Goal: Task Accomplishment & Management: Use online tool/utility

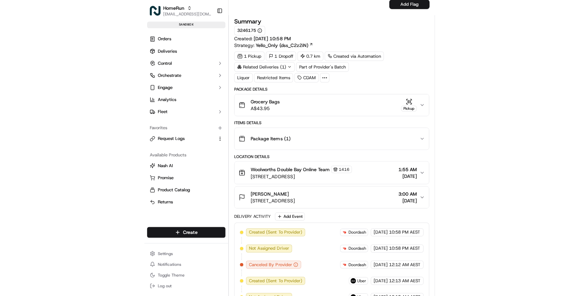
scroll to position [384, 0]
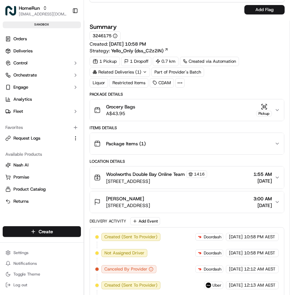
click at [231, 112] on div "Grocery Bags A$43.95 Pickup" at bounding box center [184, 109] width 180 height 13
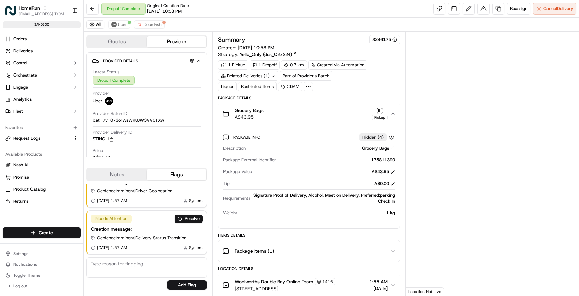
scroll to position [0, 0]
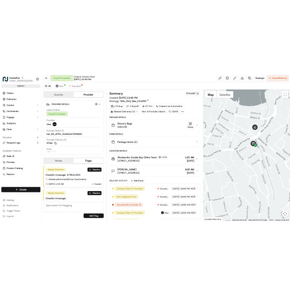
scroll to position [20, 0]
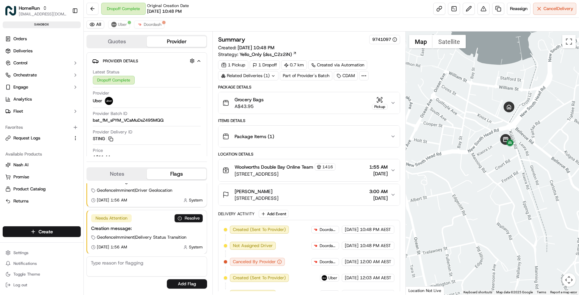
click at [325, 102] on div "Grocery Bags A$43.95 Pickup" at bounding box center [306, 102] width 168 height 13
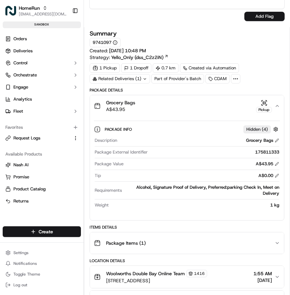
scroll to position [380, 0]
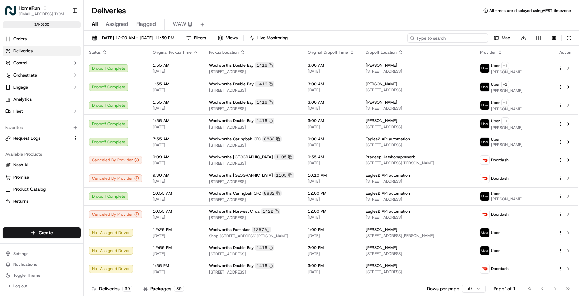
click at [444, 39] on input at bounding box center [447, 37] width 80 height 9
paste input "175815750"
type input "175815750"
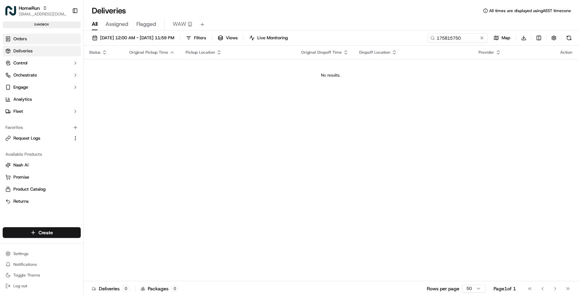
click at [37, 35] on link "Orders" at bounding box center [42, 39] width 78 height 11
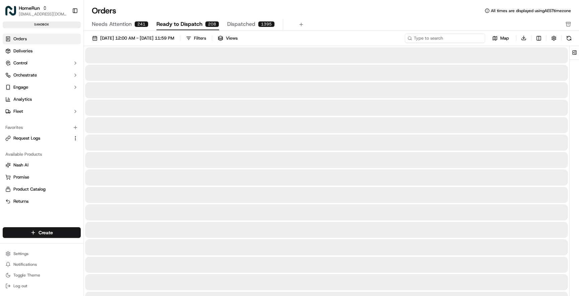
click at [452, 39] on input at bounding box center [445, 38] width 80 height 9
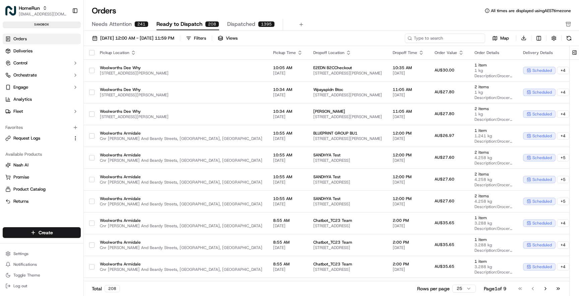
paste input "175815750"
type input "175815750"
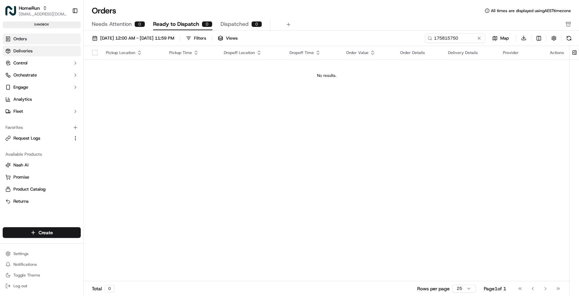
click at [47, 51] on link "Deliveries" at bounding box center [42, 51] width 78 height 11
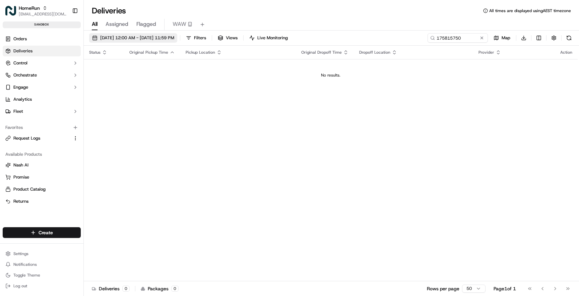
click at [131, 38] on span "18/09/2025 12:00 AM - 18/09/2025 11:59 PM" at bounding box center [137, 38] width 74 height 6
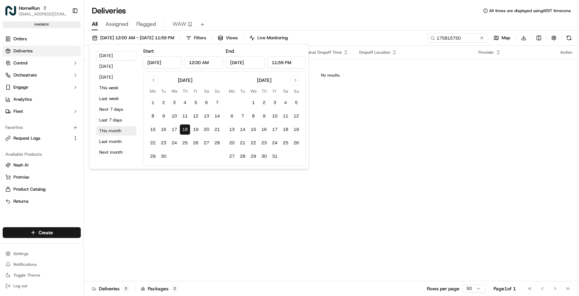
click at [112, 132] on button "This month" at bounding box center [116, 130] width 40 height 9
type input "Sep 1, 2025"
type input "Sep 30, 2025"
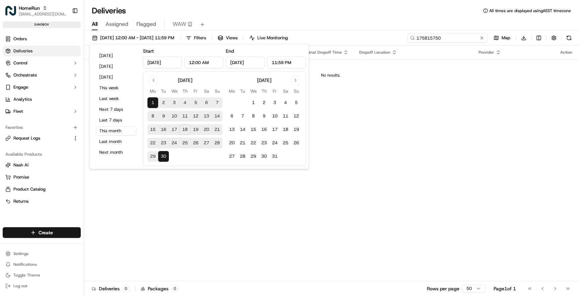
click at [467, 37] on input "175815750" at bounding box center [447, 37] width 80 height 9
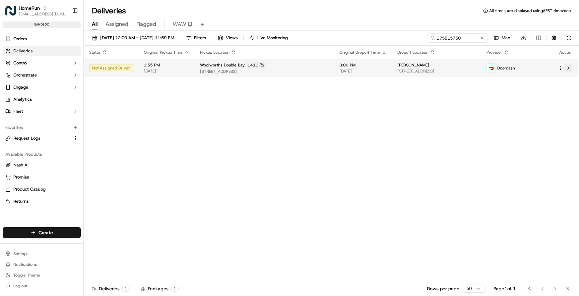
click at [567, 69] on button at bounding box center [568, 68] width 8 height 8
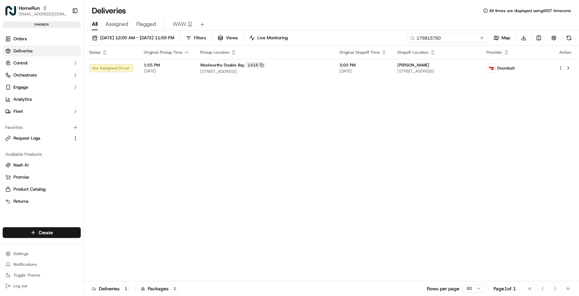
click at [468, 39] on input "175815750" at bounding box center [447, 37] width 80 height 9
paste input "79"
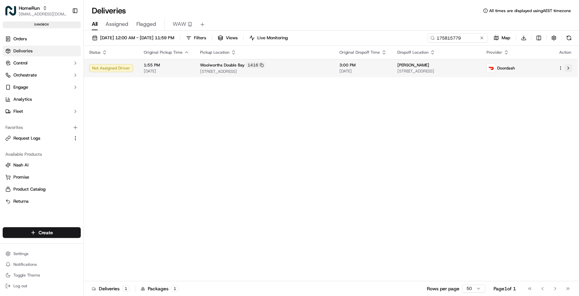
click at [571, 65] on button at bounding box center [568, 68] width 8 height 8
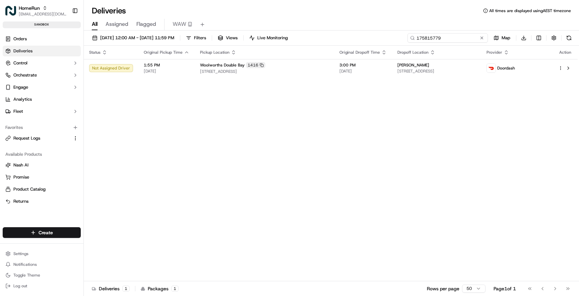
click at [457, 36] on input "175815779" at bounding box center [447, 37] width 80 height 9
paste input "93"
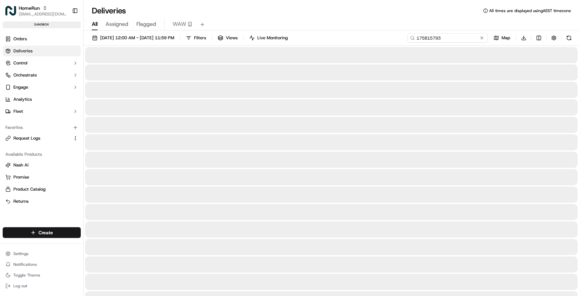
type input "175815793"
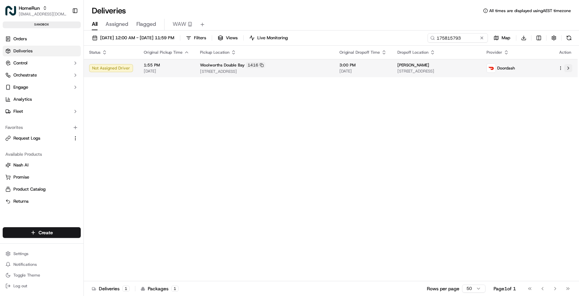
click at [569, 68] on button at bounding box center [568, 68] width 8 height 8
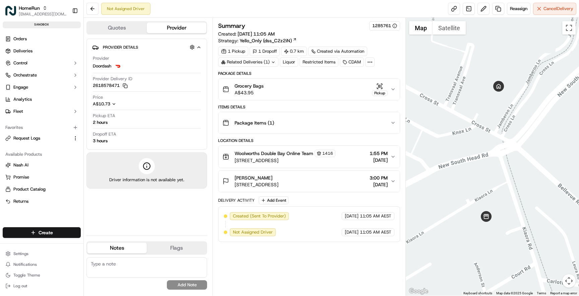
click at [351, 116] on div "Package Items ( 1 )" at bounding box center [306, 122] width 168 height 13
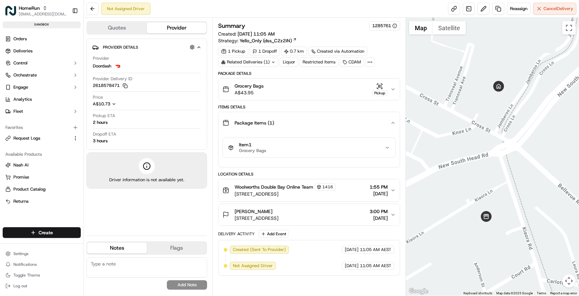
click at [344, 85] on div "Grocery Bags A$43.95 Pickup" at bounding box center [306, 88] width 168 height 13
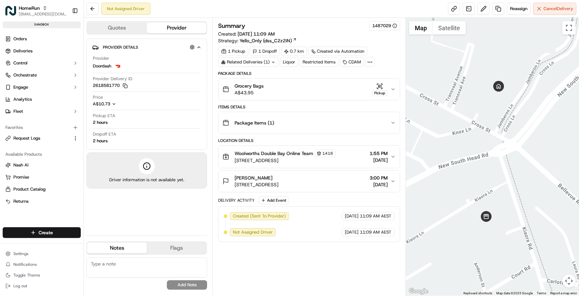
click at [314, 88] on div "Grocery Bags A$43.95 Pickup" at bounding box center [306, 88] width 168 height 13
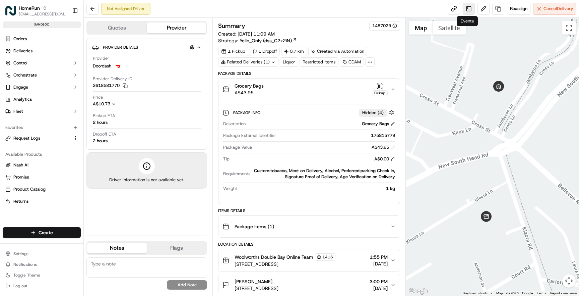
click at [467, 10] on link at bounding box center [469, 9] width 12 height 12
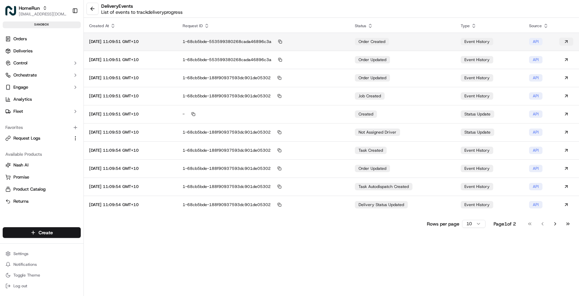
click at [565, 41] on button at bounding box center [566, 42] width 14 height 8
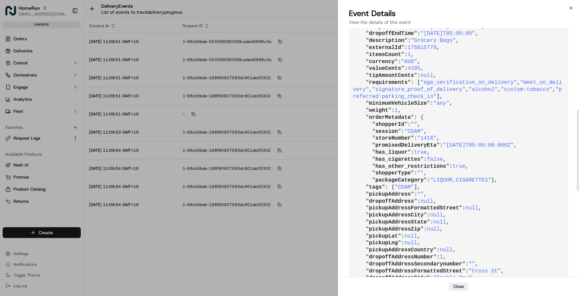
scroll to position [300, 0]
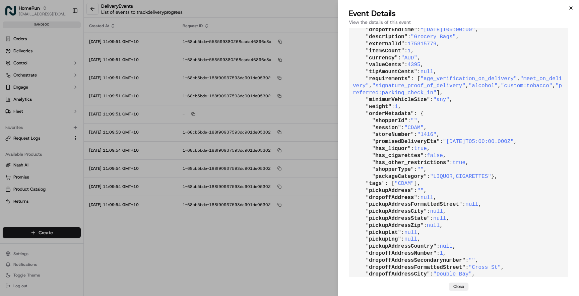
click at [571, 6] on icon "button" at bounding box center [570, 7] width 5 height 5
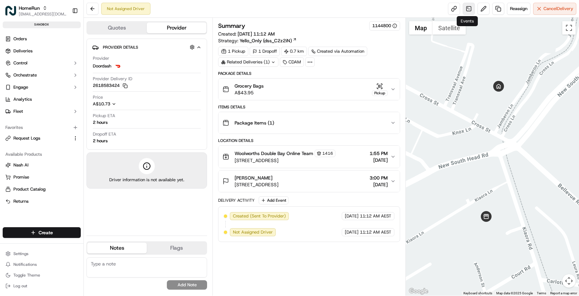
click at [467, 8] on link at bounding box center [469, 9] width 12 height 12
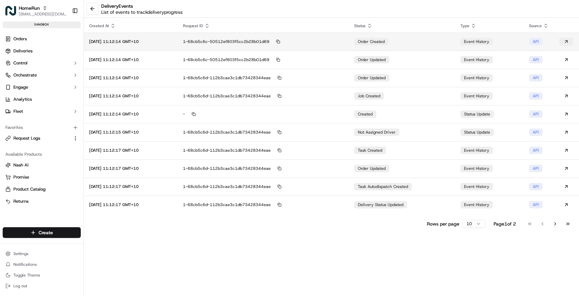
click at [568, 41] on button at bounding box center [566, 42] width 14 height 8
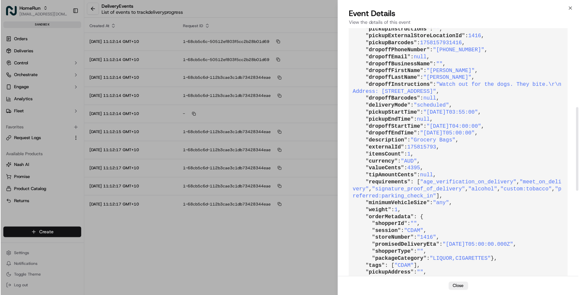
scroll to position [275, 0]
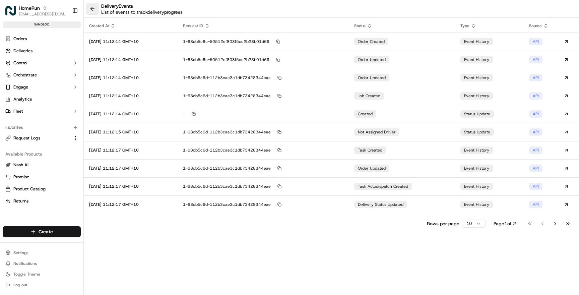
click at [90, 10] on button at bounding box center [92, 9] width 12 height 12
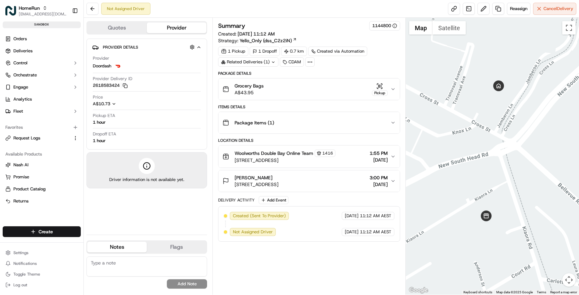
click at [344, 88] on div "Grocery Bags A$43.95 Pickup" at bounding box center [306, 88] width 168 height 13
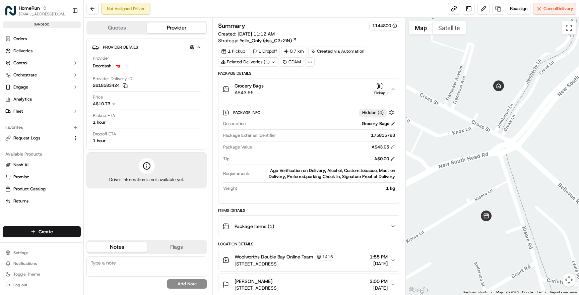
click at [313, 88] on div "Grocery Bags A$43.95 Pickup" at bounding box center [306, 88] width 168 height 13
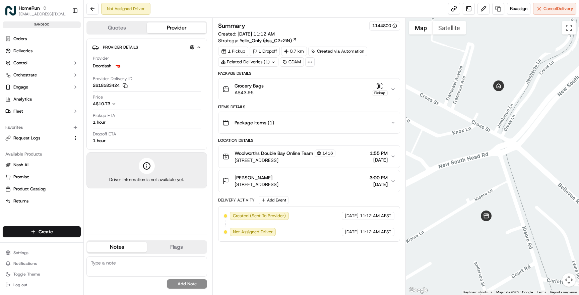
click at [313, 88] on div "Grocery Bags A$43.95 Pickup" at bounding box center [306, 88] width 168 height 13
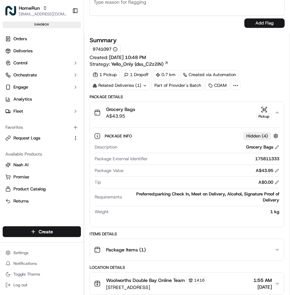
scroll to position [372, 0]
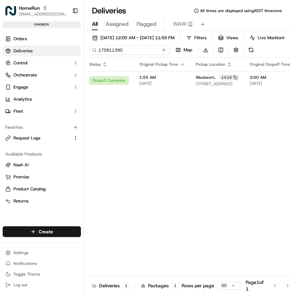
click at [131, 51] on input "175811390" at bounding box center [129, 49] width 80 height 9
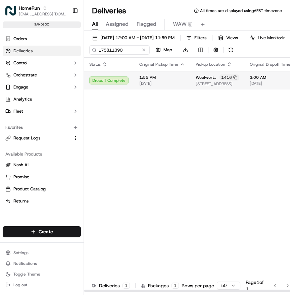
click at [239, 82] on td "Woolworths Double Bay 1416 Kiaora Lane and Kiaora Road, Double Bay, NSW 2028, AU" at bounding box center [217, 80] width 54 height 18
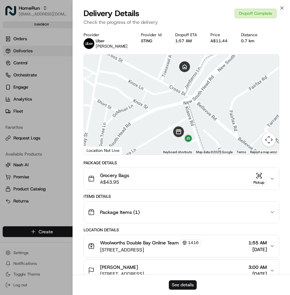
click at [188, 283] on button "See details" at bounding box center [183, 284] width 28 height 9
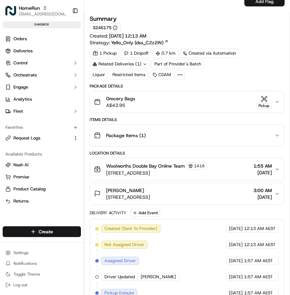
scroll to position [396, 0]
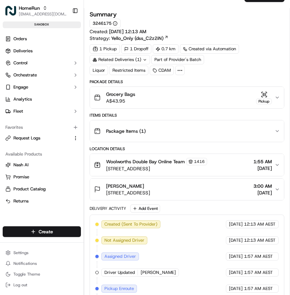
click at [203, 101] on div "Grocery Bags A$43.95 Pickup" at bounding box center [184, 97] width 180 height 13
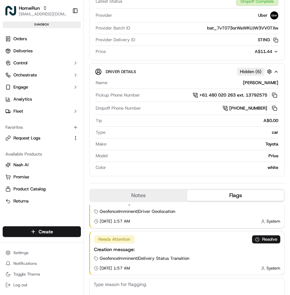
scroll to position [0, 0]
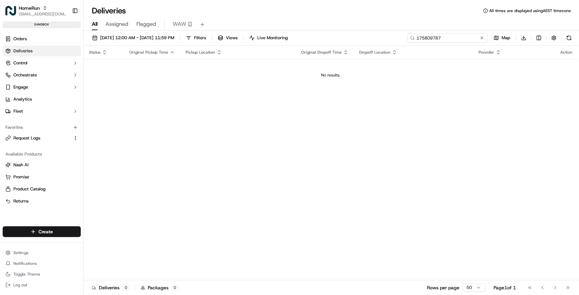
click at [459, 39] on input "175809787" at bounding box center [447, 37] width 80 height 9
paste input "1611"
type input "175816117"
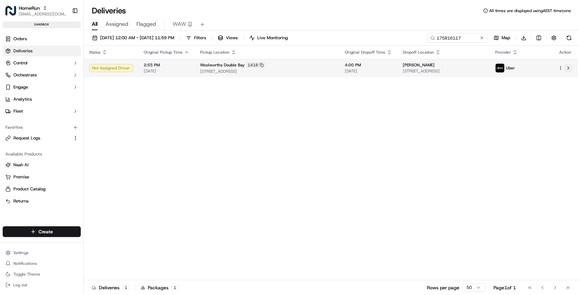
click at [569, 69] on button at bounding box center [568, 68] width 8 height 8
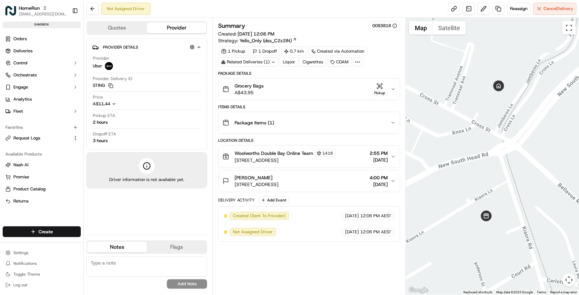
click at [303, 92] on div "Grocery Bags A$43.95 Pickup" at bounding box center [306, 88] width 168 height 13
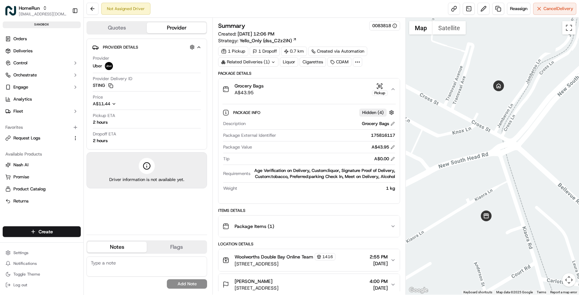
click at [343, 87] on div "Grocery Bags A$43.95 Pickup" at bounding box center [306, 88] width 168 height 13
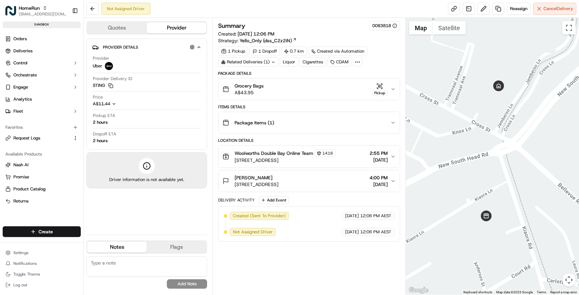
click at [343, 87] on div "Grocery Bags A$43.95 Pickup" at bounding box center [306, 88] width 168 height 13
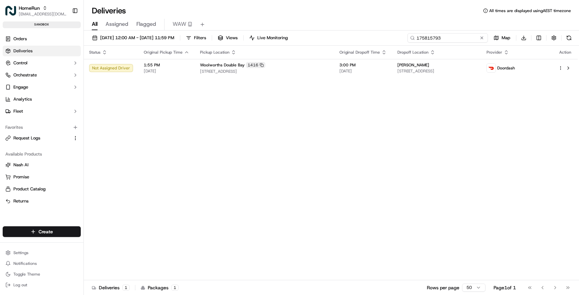
click at [449, 38] on input "175815793" at bounding box center [447, 37] width 80 height 9
paste input "6165"
type input "175816165"
click at [570, 69] on button at bounding box center [568, 68] width 8 height 8
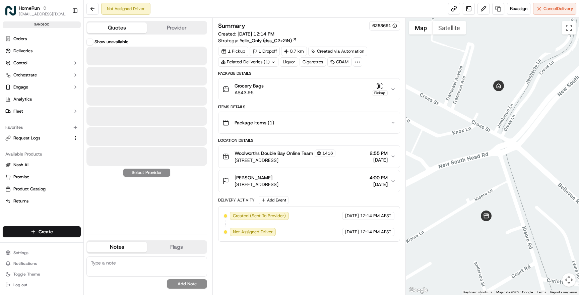
click at [121, 25] on button "Quotes" at bounding box center [117, 27] width 60 height 11
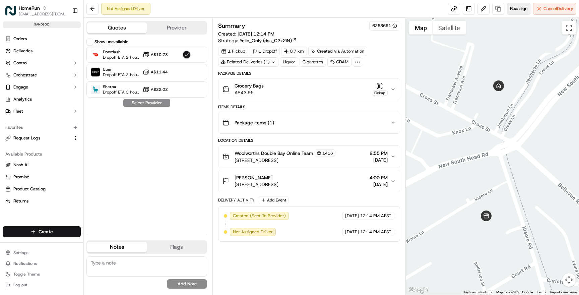
click at [517, 9] on span "Reassign" at bounding box center [518, 9] width 17 height 6
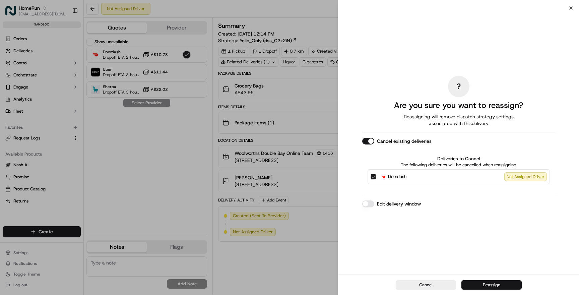
click at [513, 285] on button "Reassign" at bounding box center [491, 284] width 60 height 9
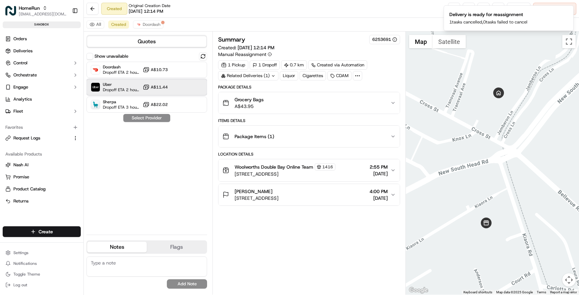
click at [107, 86] on span "Uber" at bounding box center [121, 84] width 37 height 5
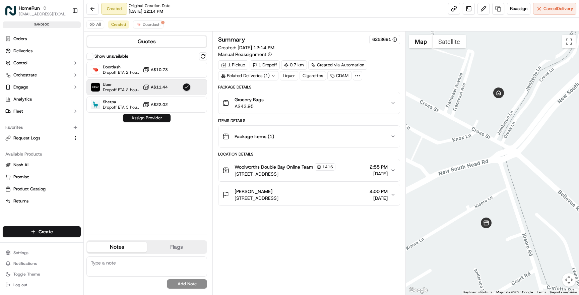
click at [144, 118] on button "Assign Provider" at bounding box center [147, 118] width 48 height 8
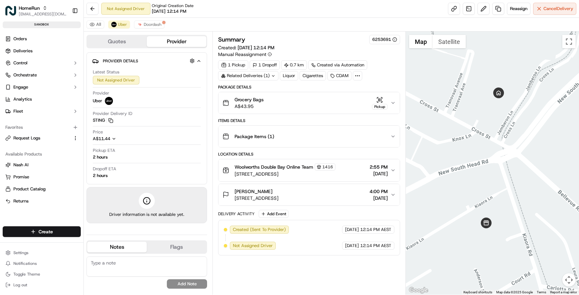
click at [341, 101] on div "Grocery Bags A$43.95 Pickup" at bounding box center [306, 102] width 168 height 13
